Goal: Task Accomplishment & Management: Use online tool/utility

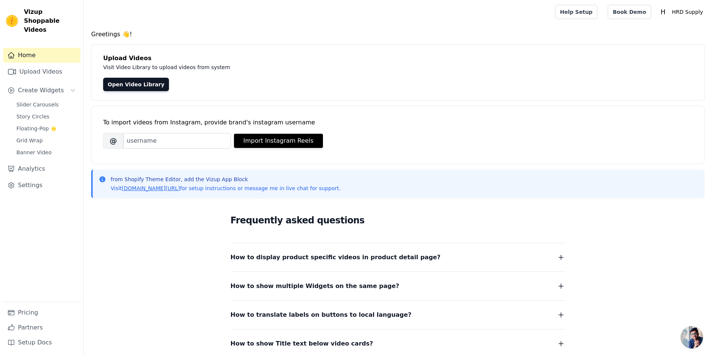
scroll to position [37, 0]
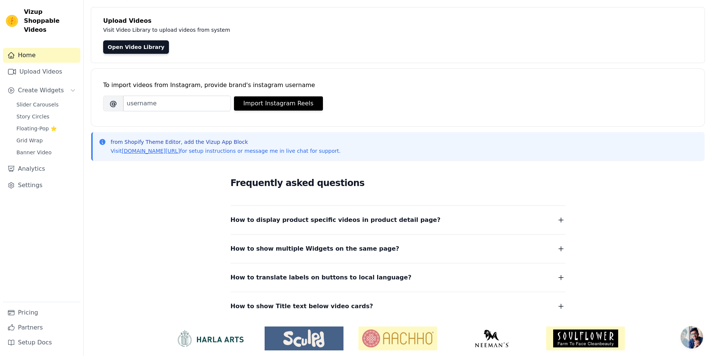
click at [357, 217] on span "How to display product specific videos in product detail page?" at bounding box center [336, 220] width 210 height 10
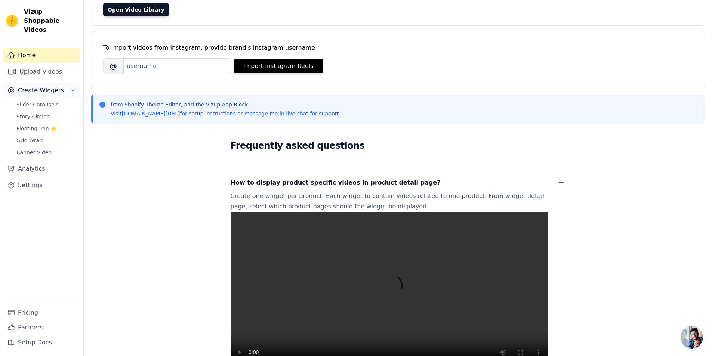
scroll to position [0, 0]
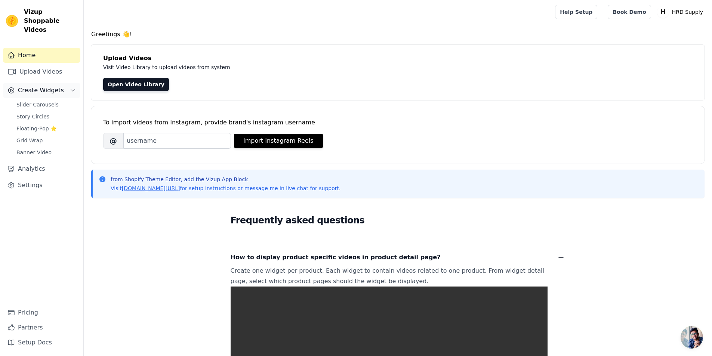
click at [47, 86] on span "Create Widgets" at bounding box center [41, 90] width 46 height 9
click at [48, 83] on button "Create Widgets" at bounding box center [41, 90] width 77 height 15
click at [40, 90] on div "Home Upload Videos Create Widgets Slider Carousels Story Circles Floating-Pop ⭐…" at bounding box center [41, 175] width 77 height 254
click at [40, 101] on span "Slider Carousels" at bounding box center [37, 104] width 42 height 7
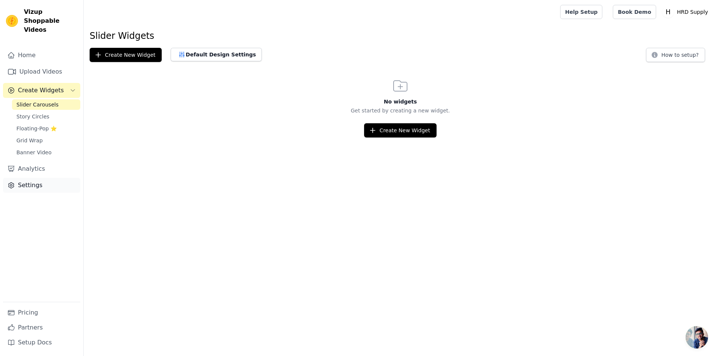
click at [33, 178] on link "Settings" at bounding box center [41, 185] width 77 height 15
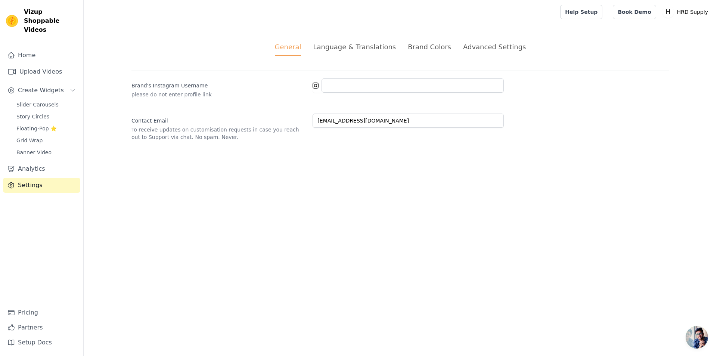
click at [343, 49] on div "Language & Translations" at bounding box center [354, 47] width 83 height 10
